Goal: Information Seeking & Learning: Learn about a topic

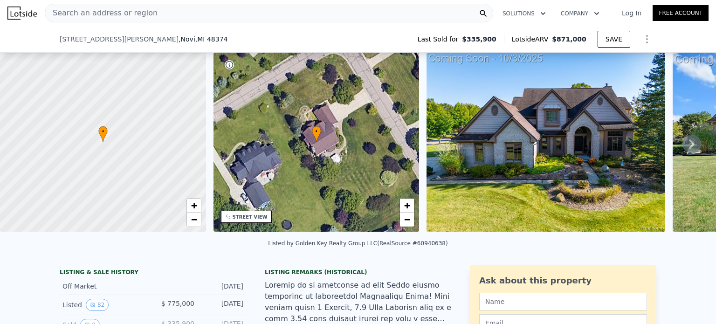
scroll to position [69, 0]
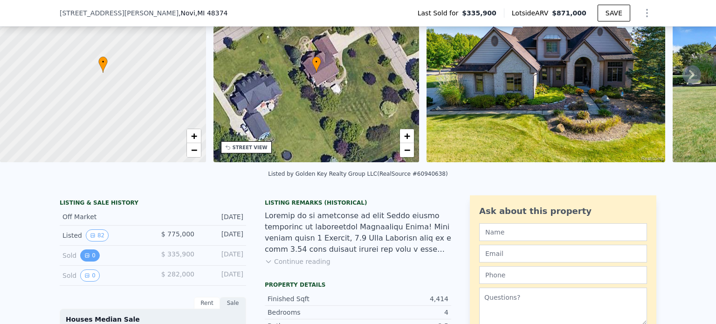
click at [91, 259] on button "0" at bounding box center [90, 255] width 20 height 12
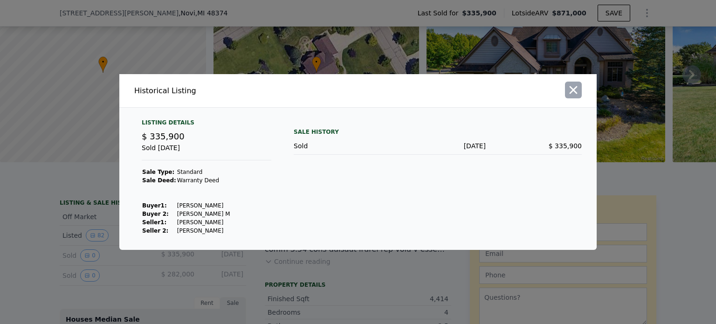
click at [575, 90] on icon "button" at bounding box center [573, 89] width 13 height 13
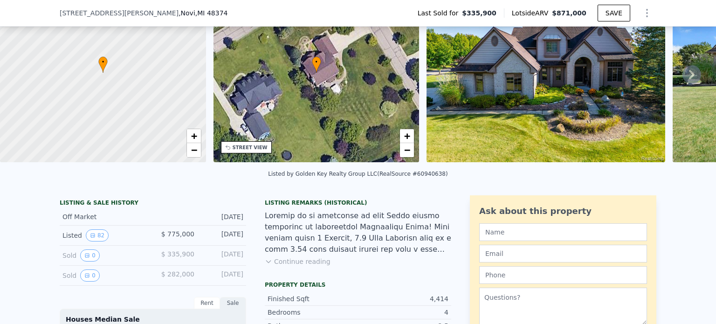
click at [185, 258] on span "$ 335,900" at bounding box center [177, 253] width 33 height 7
click at [305, 266] on button "Continue reading" at bounding box center [298, 261] width 66 height 9
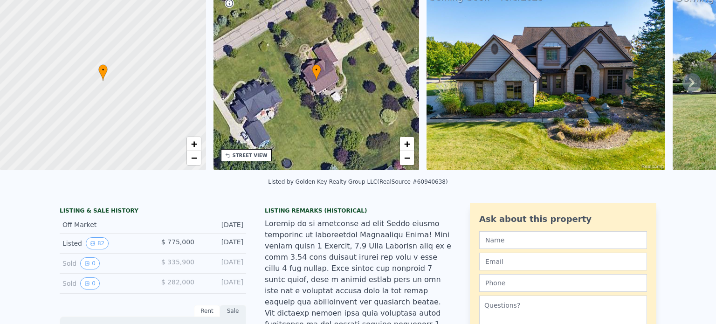
scroll to position [27, 0]
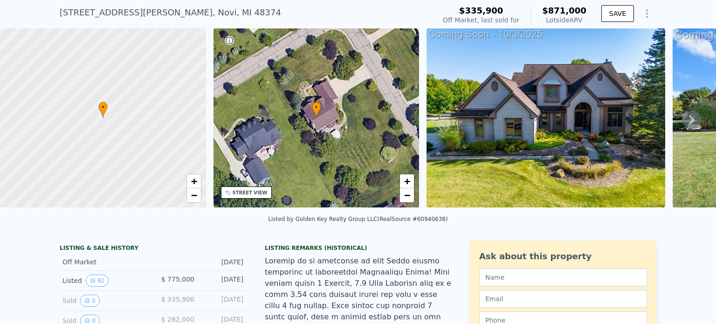
click at [154, 15] on div "[STREET_ADDRESS][PERSON_NAME]" at bounding box center [170, 12] width 221 height 13
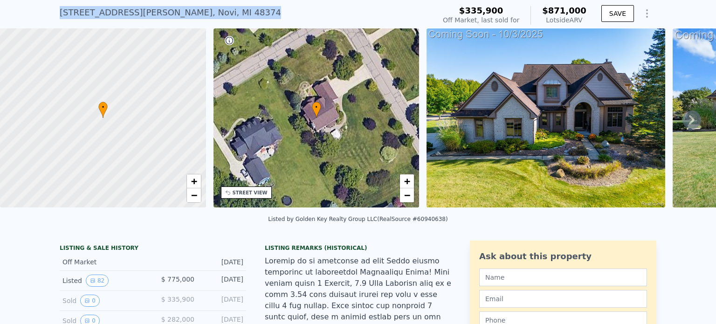
click at [154, 15] on div "[STREET_ADDRESS][PERSON_NAME]" at bounding box center [170, 12] width 221 height 13
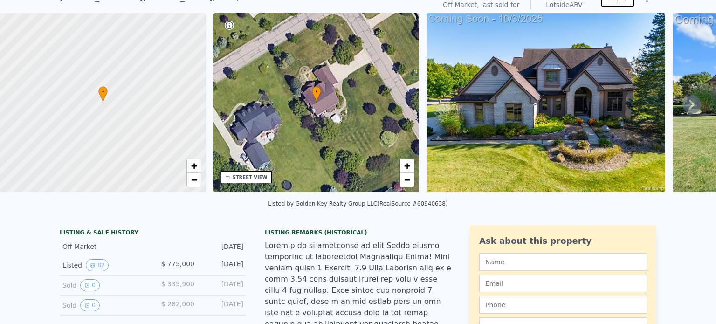
scroll to position [37, 0]
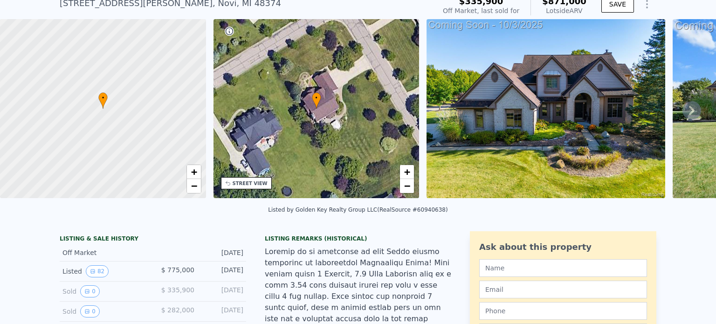
click at [247, 180] on div "STREET VIEW" at bounding box center [250, 183] width 35 height 7
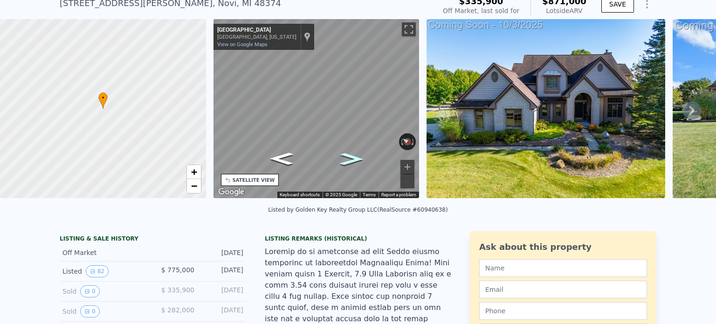
click at [350, 156] on icon "Go Northwest, Nottingham Dr" at bounding box center [351, 159] width 43 height 18
click at [286, 162] on icon "Go Southeast, Nottingham Dr" at bounding box center [281, 159] width 43 height 18
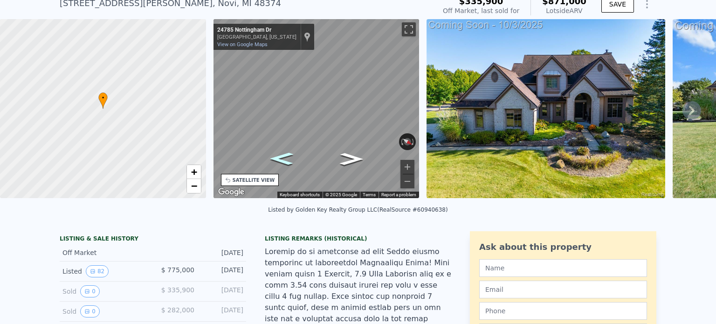
click at [286, 162] on icon "Go Southeast, Nottingham Dr" at bounding box center [281, 159] width 43 height 18
click at [246, 180] on div "SATELLITE VIEW" at bounding box center [254, 180] width 42 height 7
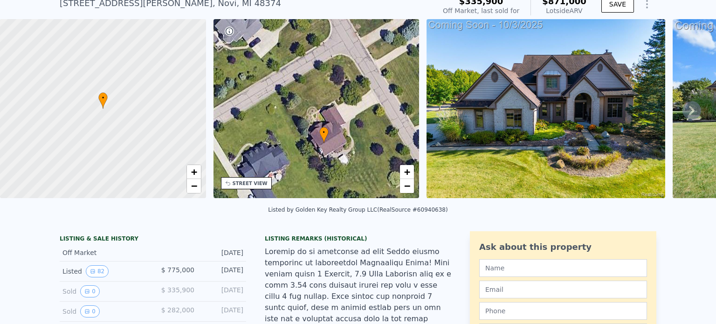
drag, startPoint x: 275, startPoint y: 118, endPoint x: 283, endPoint y: 152, distance: 34.9
click at [283, 152] on div "• + −" at bounding box center [316, 108] width 206 height 179
click at [127, 1] on div "[STREET_ADDRESS][PERSON_NAME]" at bounding box center [170, 3] width 221 height 13
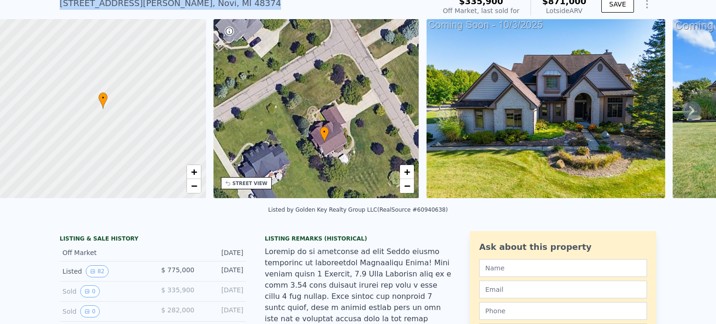
click at [127, 1] on div "[STREET_ADDRESS][PERSON_NAME]" at bounding box center [170, 3] width 221 height 13
copy div "[STREET_ADDRESS][PERSON_NAME] No sales on record (~ARV $871k )"
